Goal: Information Seeking & Learning: Learn about a topic

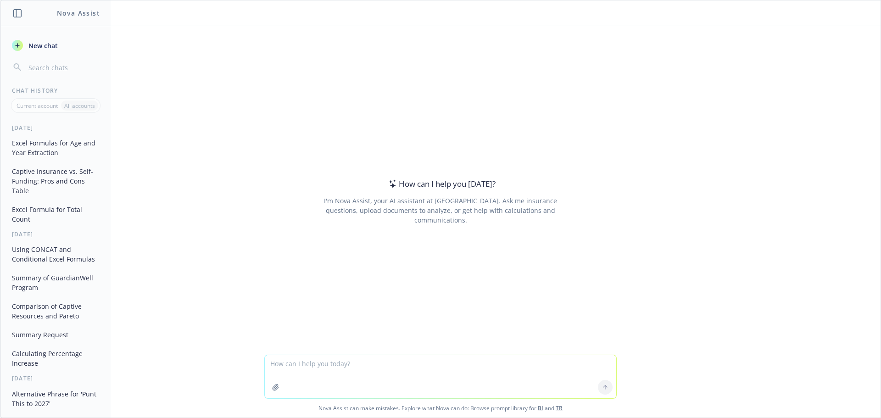
click at [60, 162] on div "Excel Formulas for Age and Year Extraction Captive Insurance vs. Self-Funding: …" at bounding box center [56, 180] width 110 height 91
click at [56, 151] on button "Excel Formulas for Age and Year Extraction" at bounding box center [55, 147] width 95 height 25
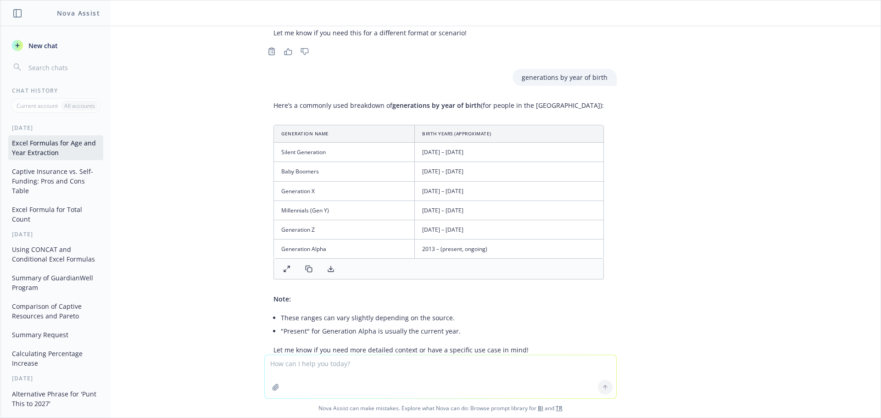
scroll to position [403, 0]
